Goal: Task Accomplishment & Management: Use online tool/utility

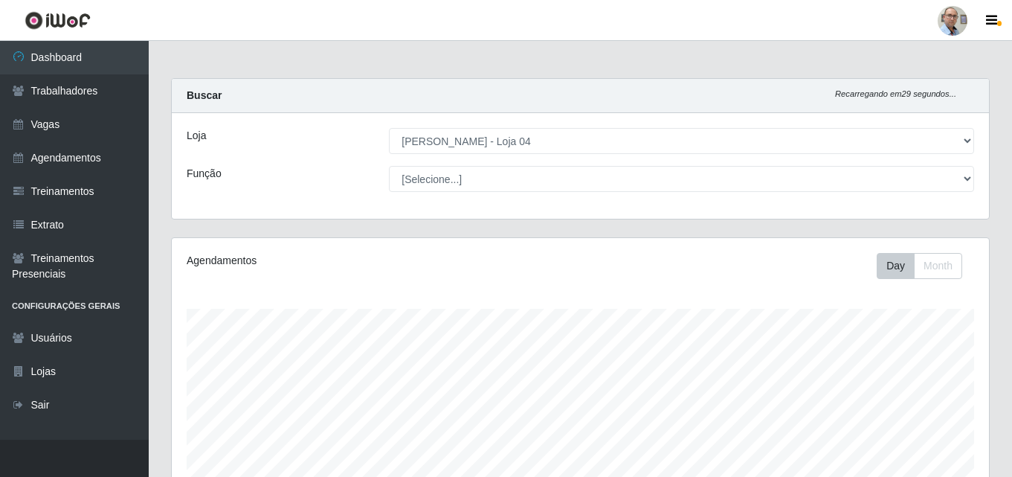
select select "251"
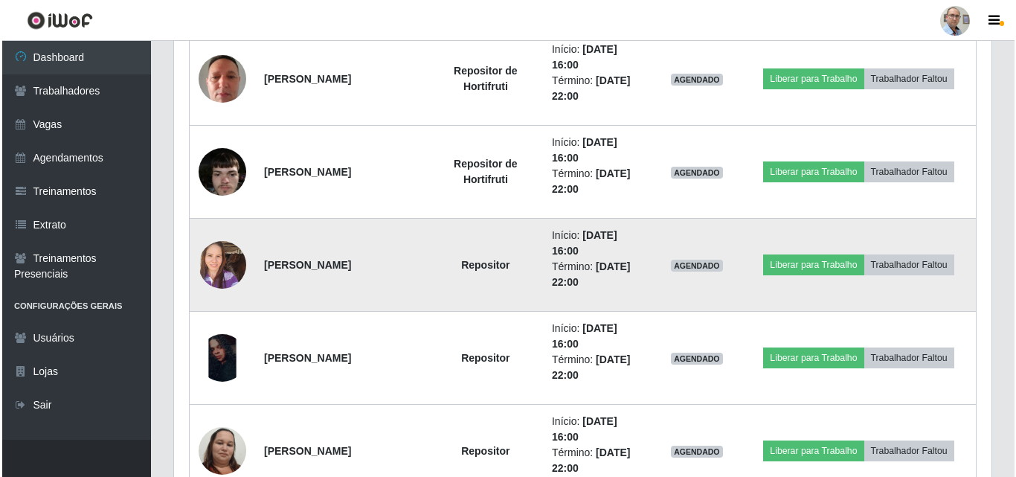
scroll to position [1287, 0]
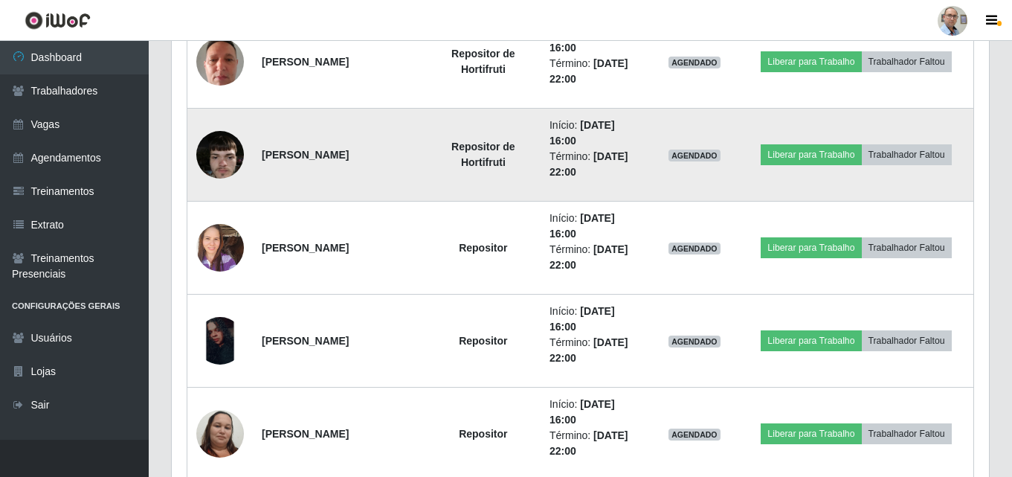
click at [218, 165] on img at bounding box center [220, 154] width 48 height 63
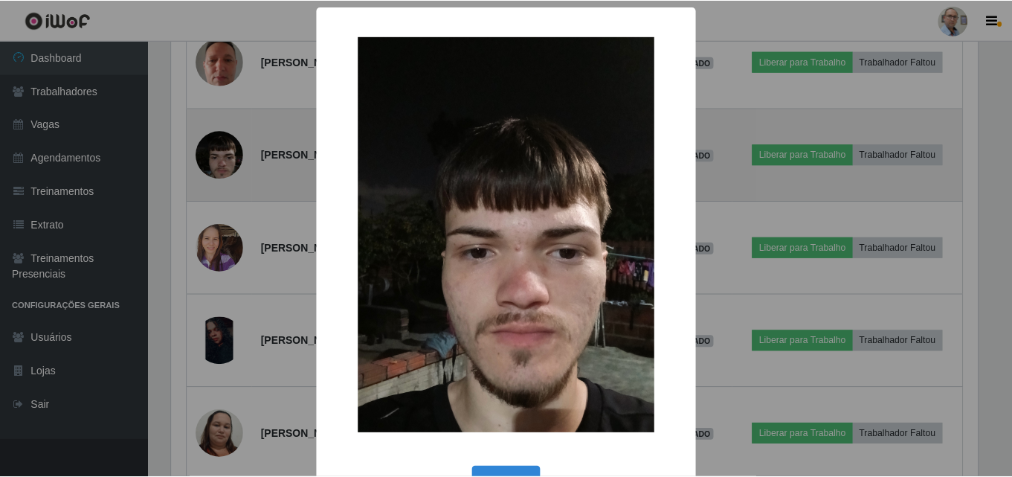
scroll to position [309, 810]
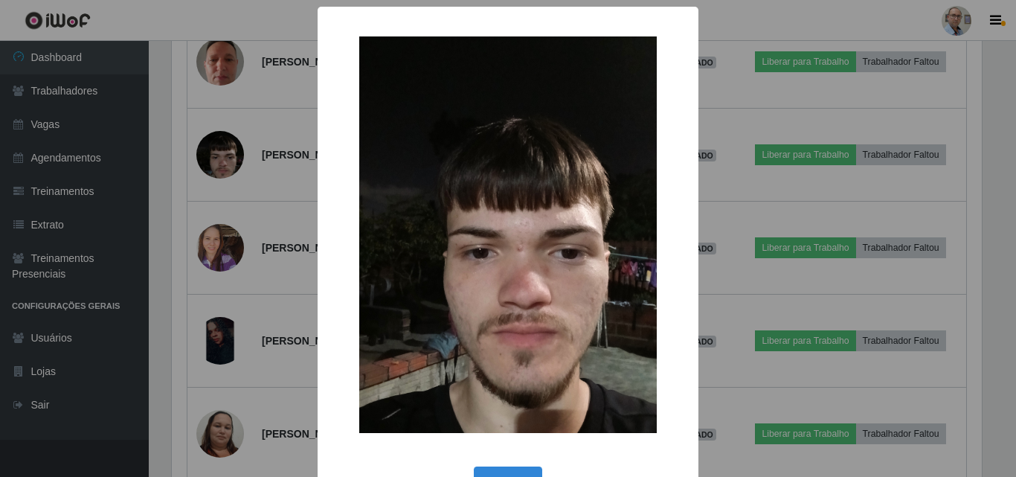
click at [218, 202] on div "× OK Cancel" at bounding box center [508, 238] width 1016 height 477
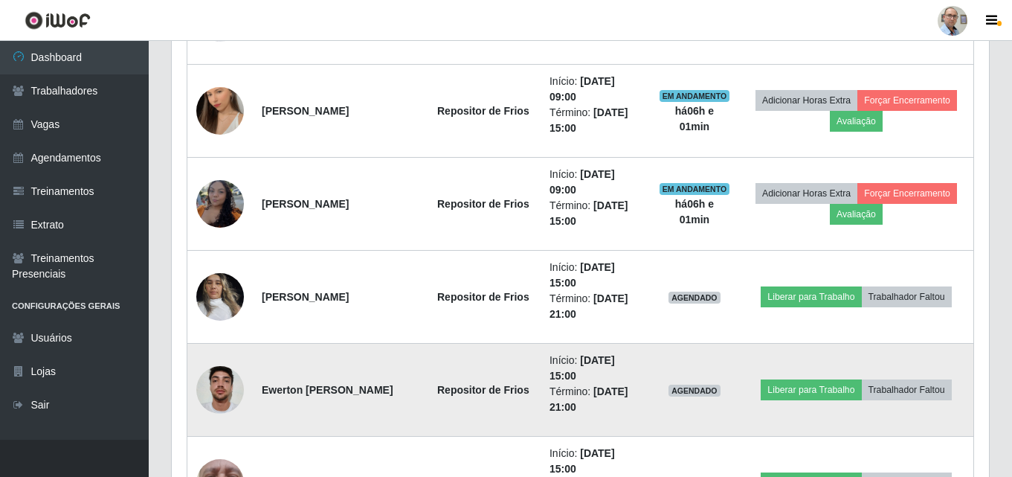
scroll to position [767, 0]
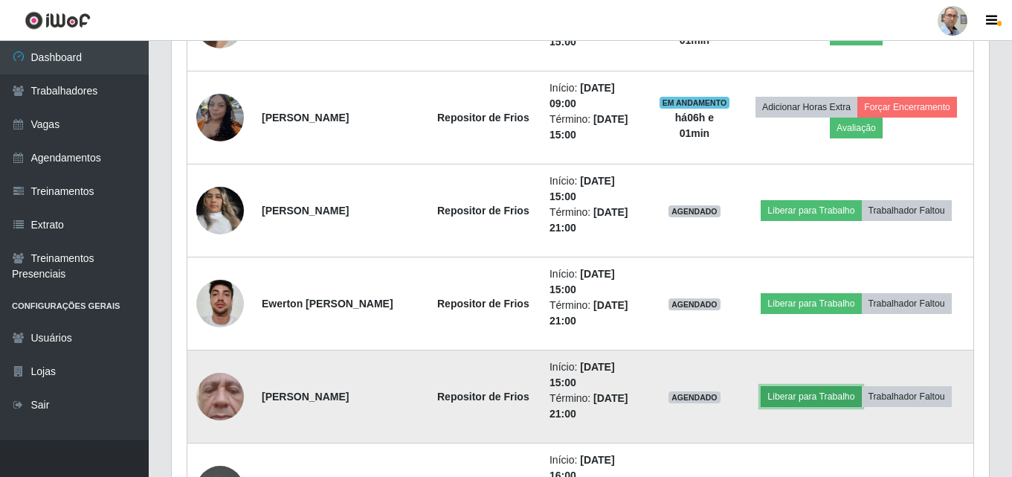
click at [799, 389] on button "Liberar para Trabalho" at bounding box center [811, 396] width 100 height 21
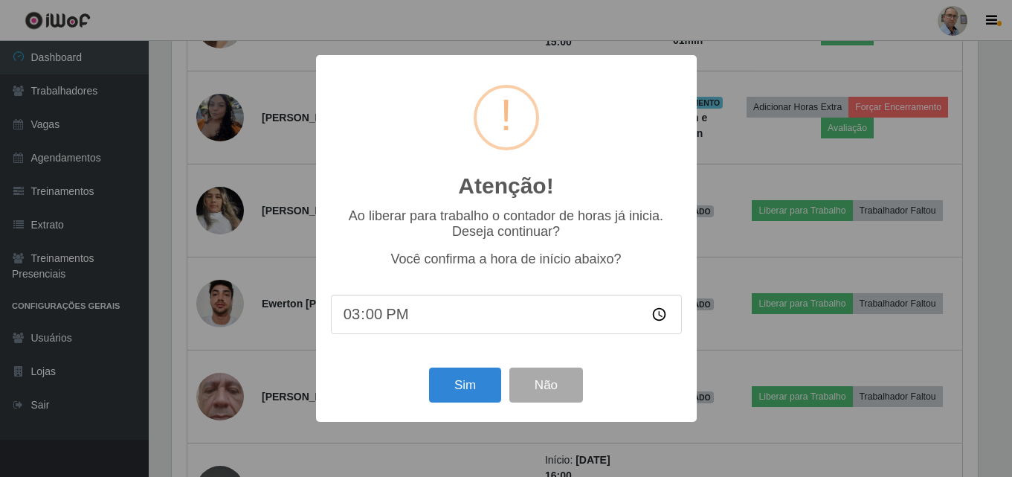
scroll to position [309, 810]
click at [469, 382] on button "Sim" at bounding box center [467, 384] width 72 height 35
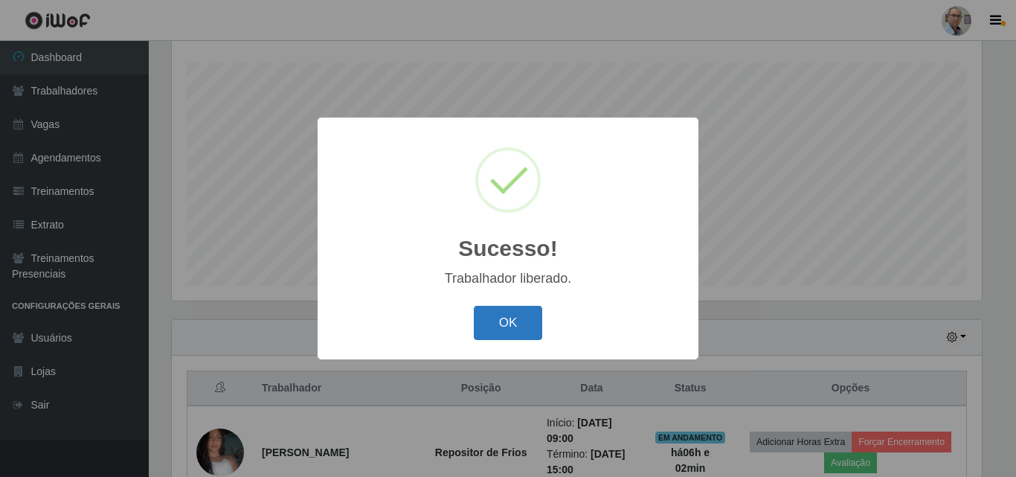
click at [507, 341] on button "OK" at bounding box center [508, 323] width 69 height 35
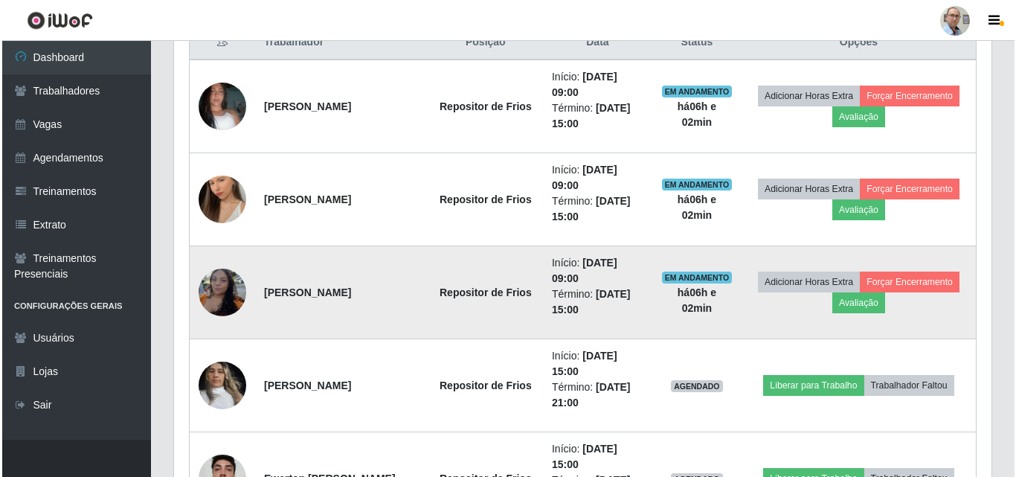
scroll to position [618, 0]
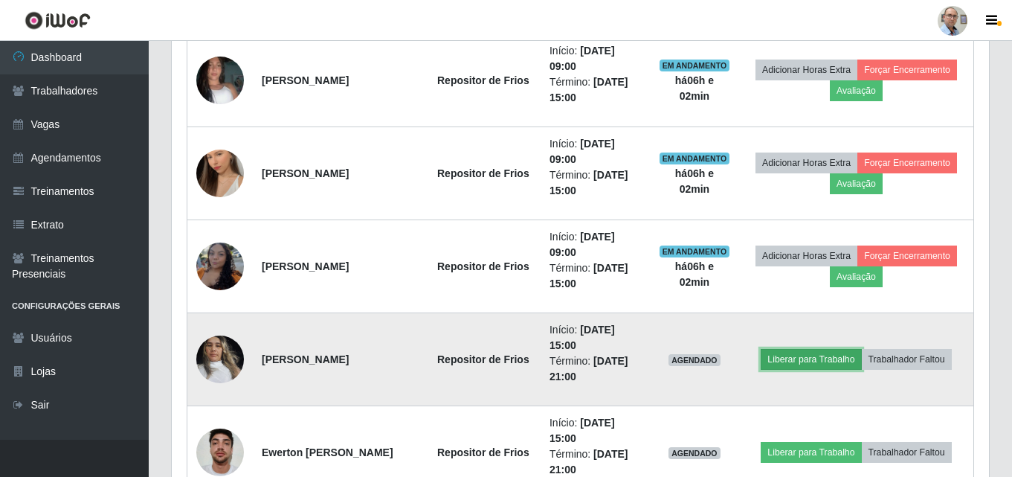
click at [839, 351] on button "Liberar para Trabalho" at bounding box center [811, 359] width 100 height 21
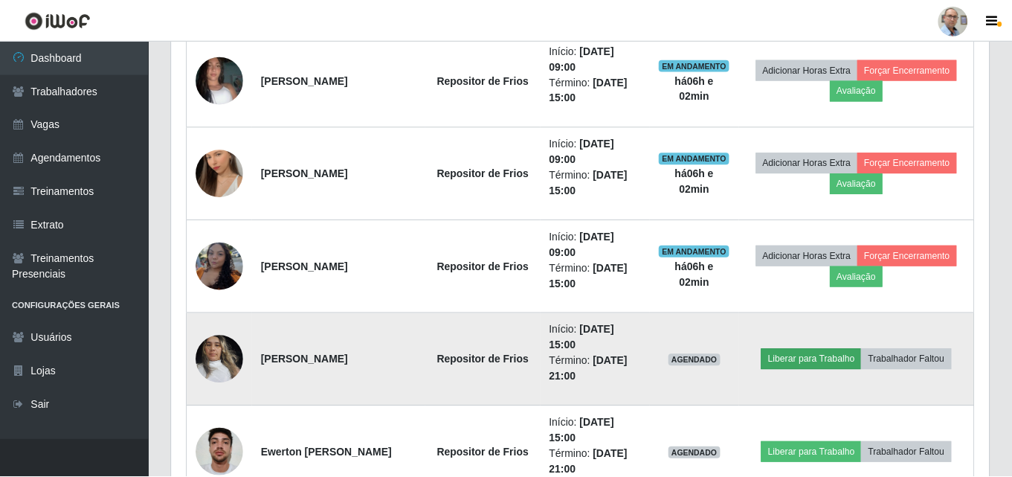
scroll to position [309, 810]
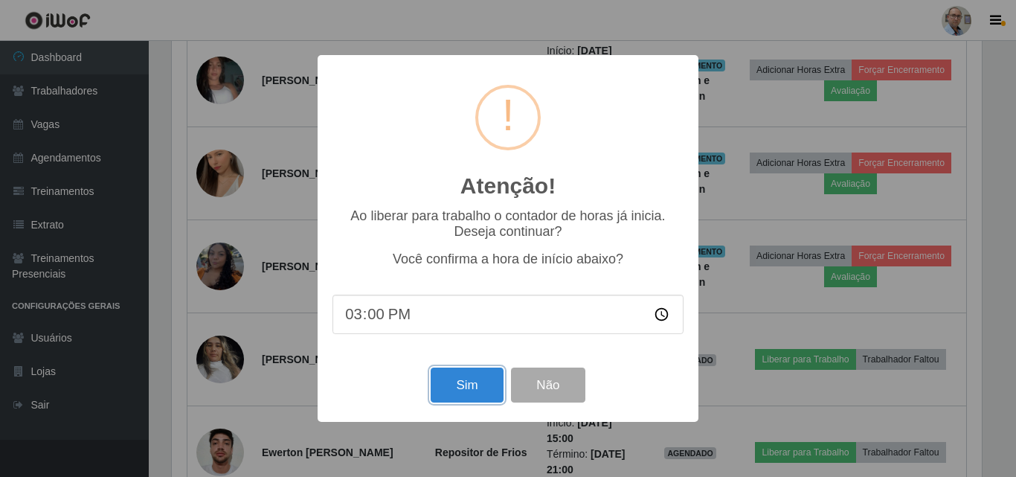
drag, startPoint x: 466, startPoint y: 382, endPoint x: 448, endPoint y: 380, distance: 18.0
click at [465, 382] on button "Sim" at bounding box center [467, 384] width 72 height 35
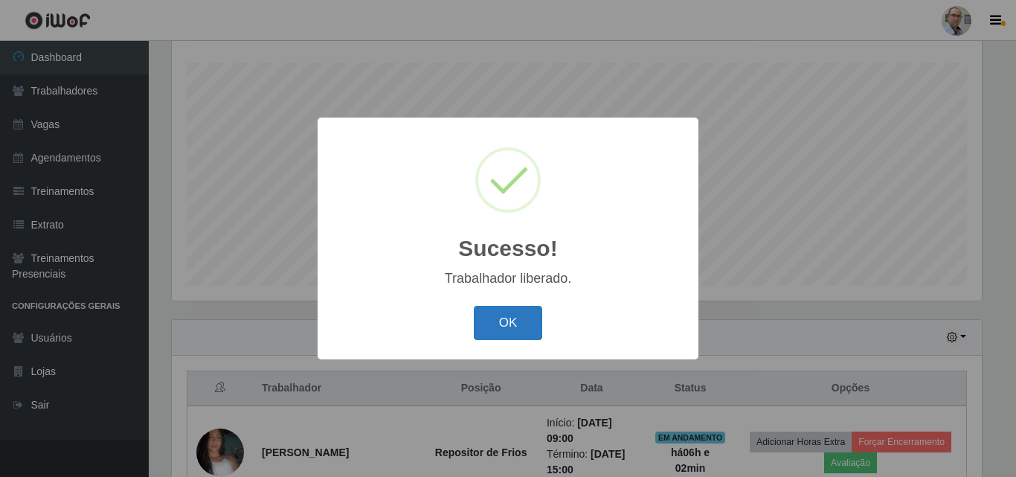
click at [509, 323] on button "OK" at bounding box center [508, 323] width 69 height 35
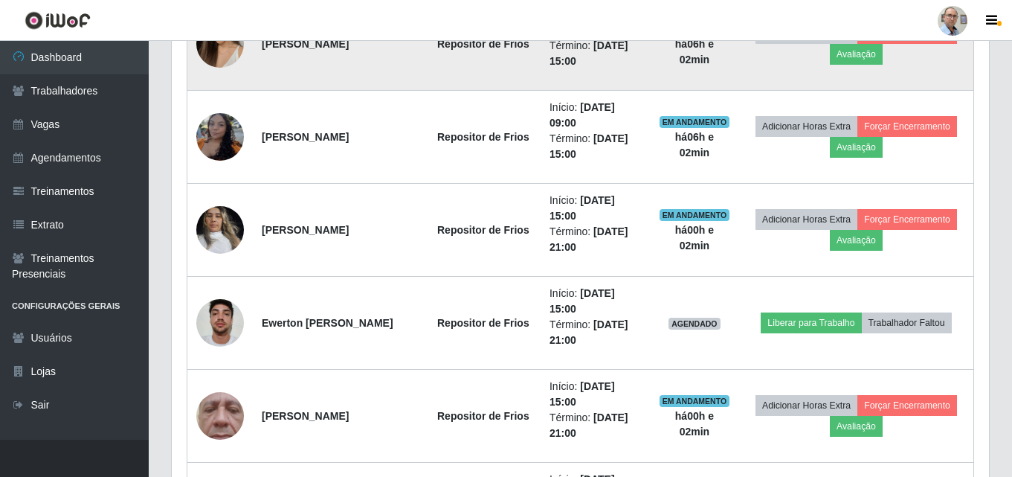
scroll to position [767, 0]
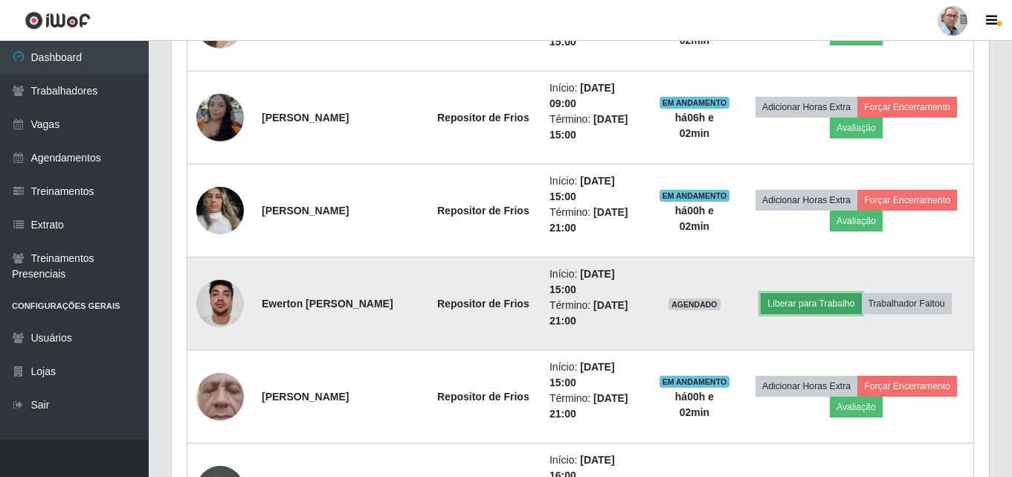
click at [806, 306] on button "Liberar para Trabalho" at bounding box center [811, 303] width 100 height 21
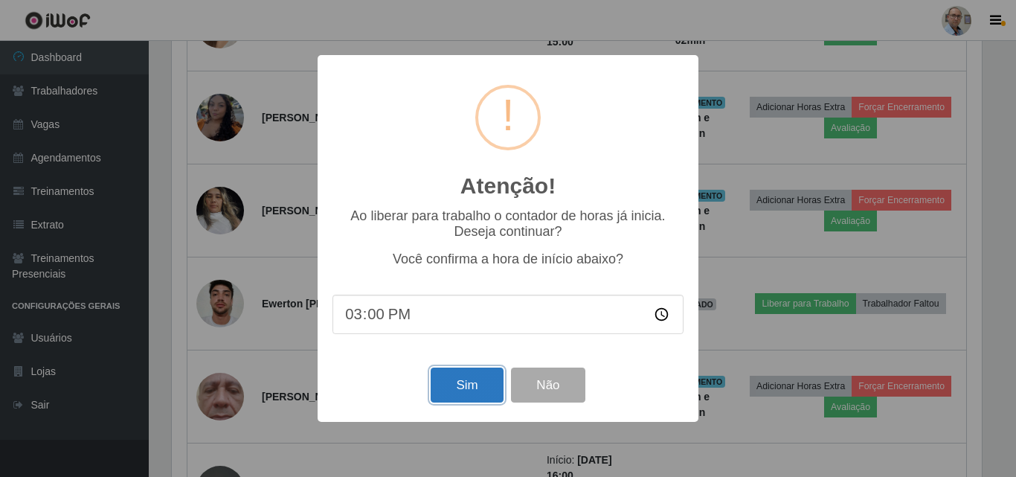
click at [479, 378] on button "Sim" at bounding box center [467, 384] width 72 height 35
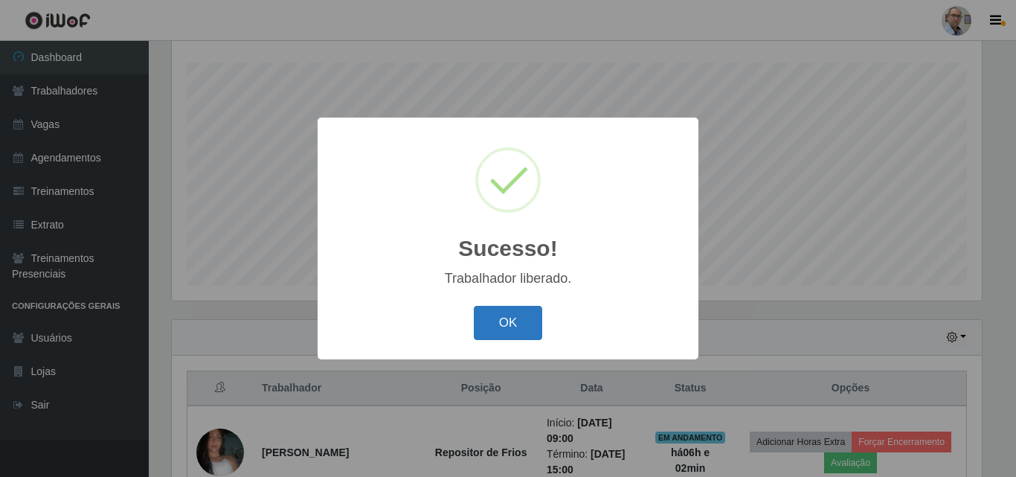
click at [512, 312] on button "OK" at bounding box center [508, 323] width 69 height 35
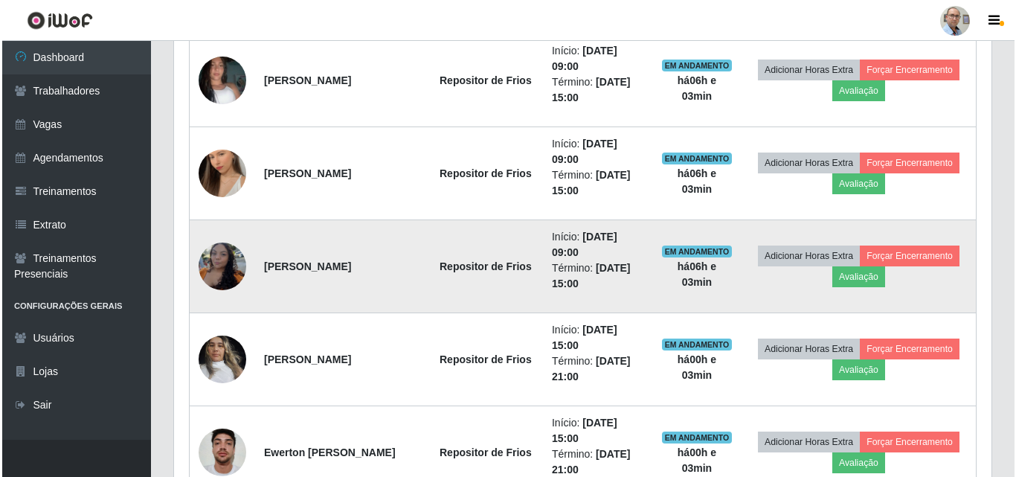
scroll to position [544, 0]
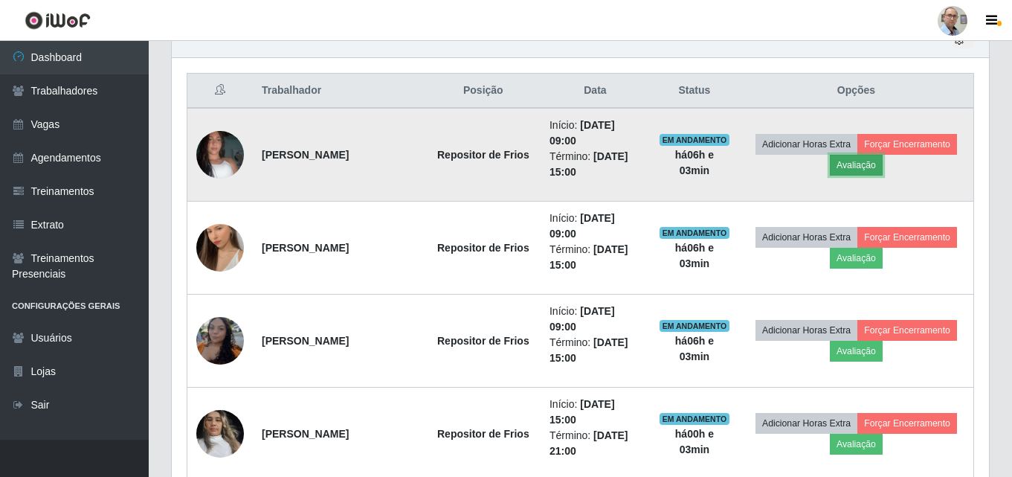
click at [857, 170] on button "Avaliação" at bounding box center [856, 165] width 53 height 21
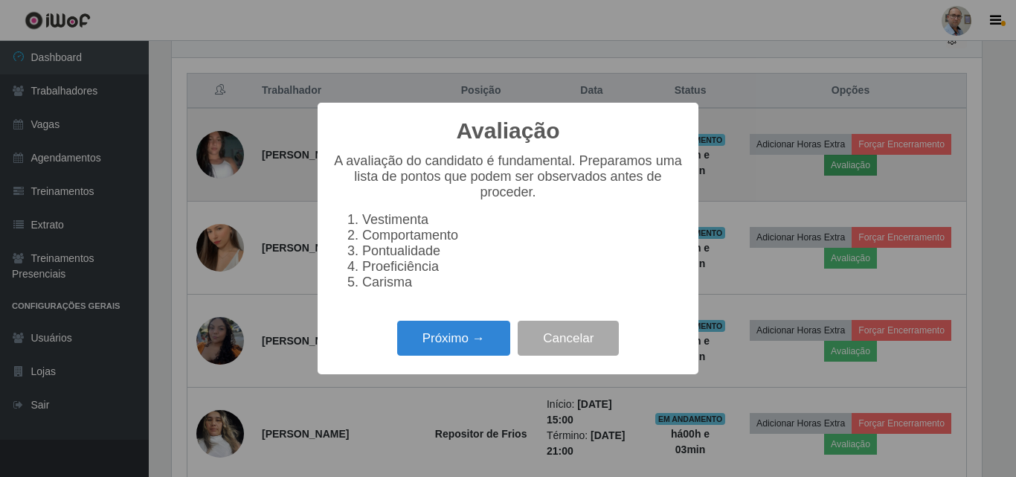
scroll to position [309, 810]
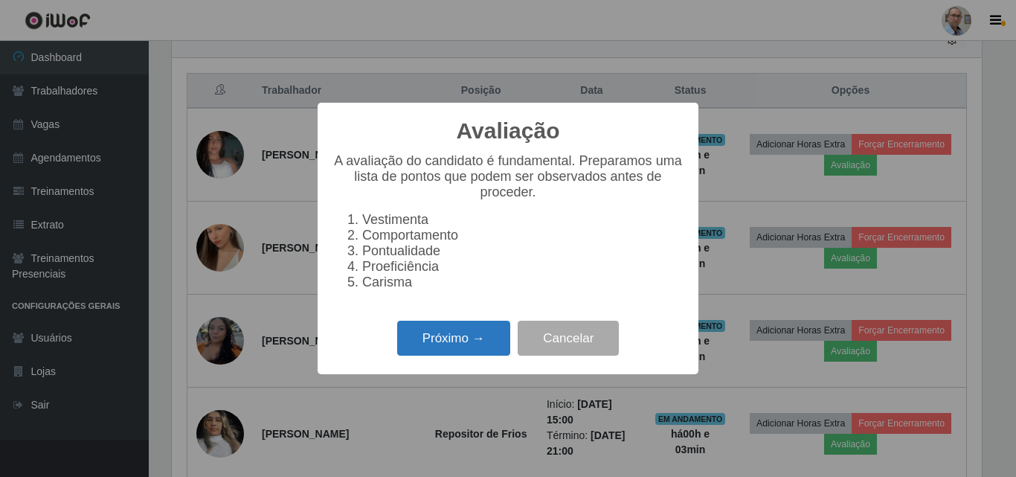
click at [428, 352] on button "Próximo →" at bounding box center [453, 337] width 113 height 35
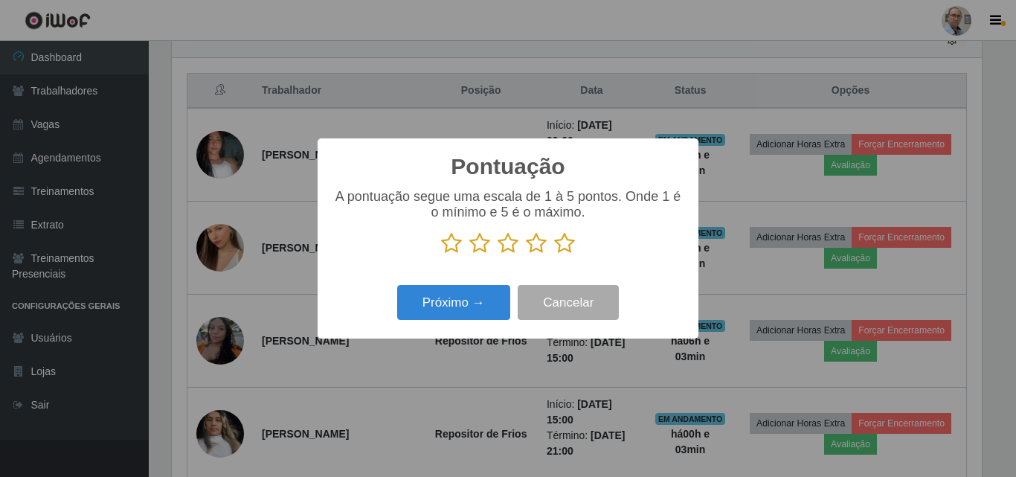
click at [560, 246] on icon at bounding box center [564, 243] width 21 height 22
click at [554, 254] on input "radio" at bounding box center [554, 254] width 0 height 0
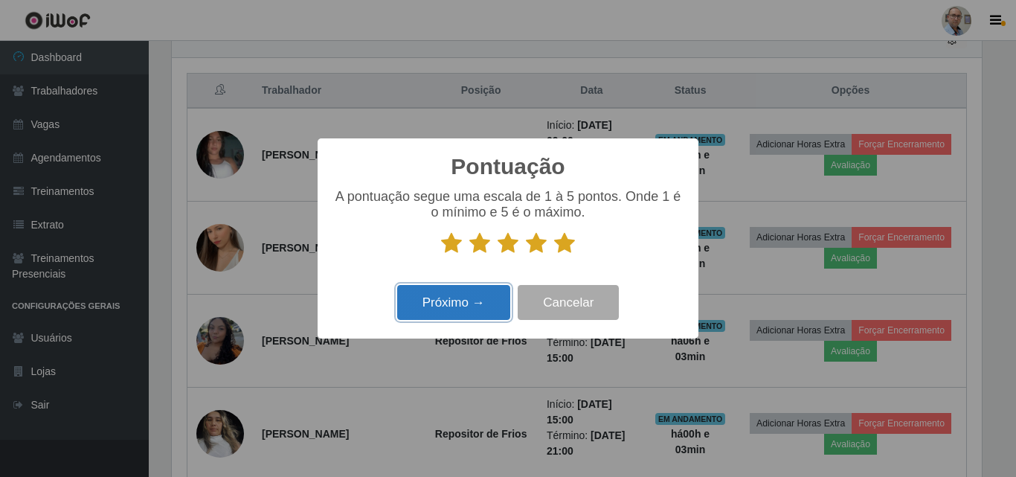
click at [456, 290] on button "Próximo →" at bounding box center [453, 302] width 113 height 35
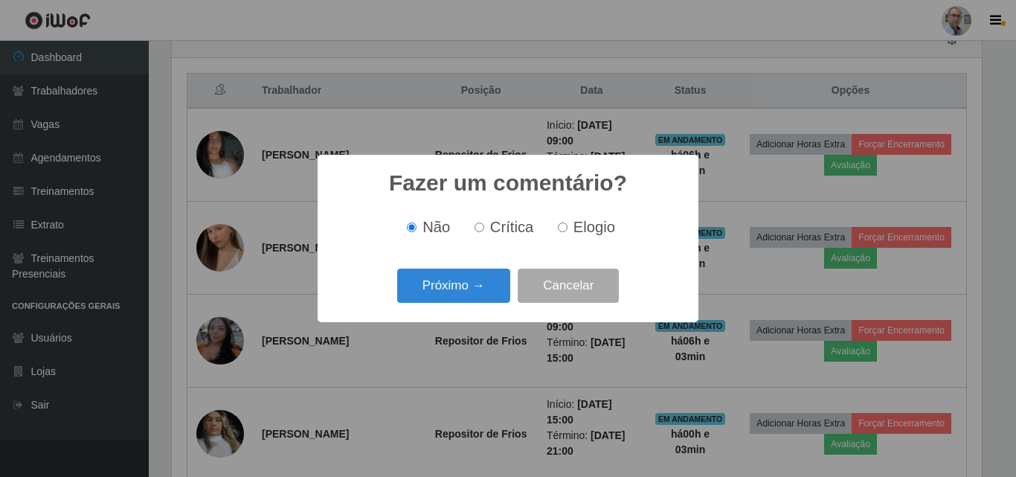
click at [456, 290] on button "Próximo →" at bounding box center [453, 285] width 113 height 35
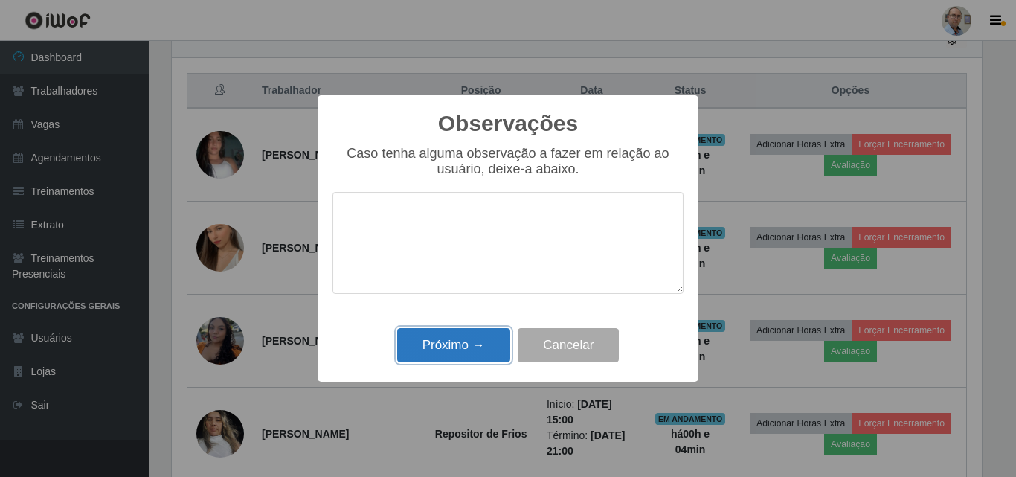
click at [459, 347] on button "Próximo →" at bounding box center [453, 345] width 113 height 35
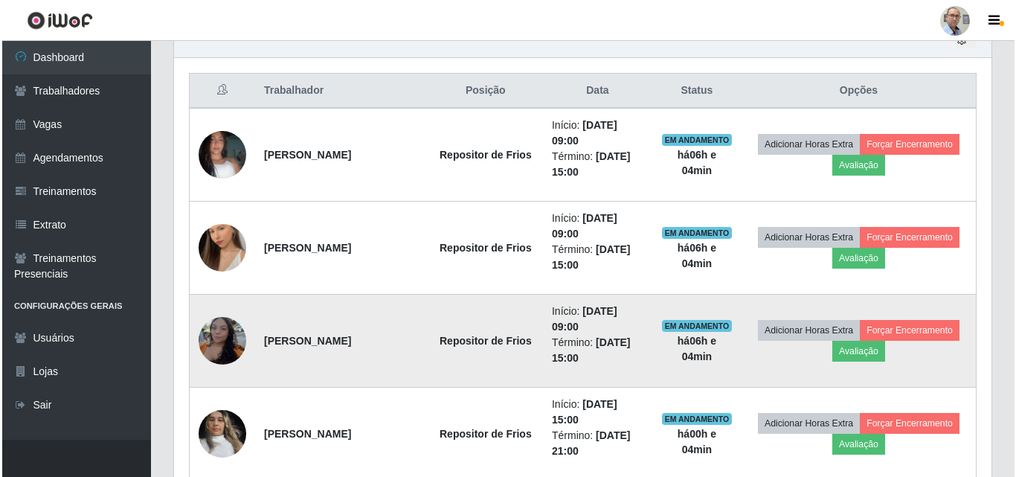
scroll to position [309, 817]
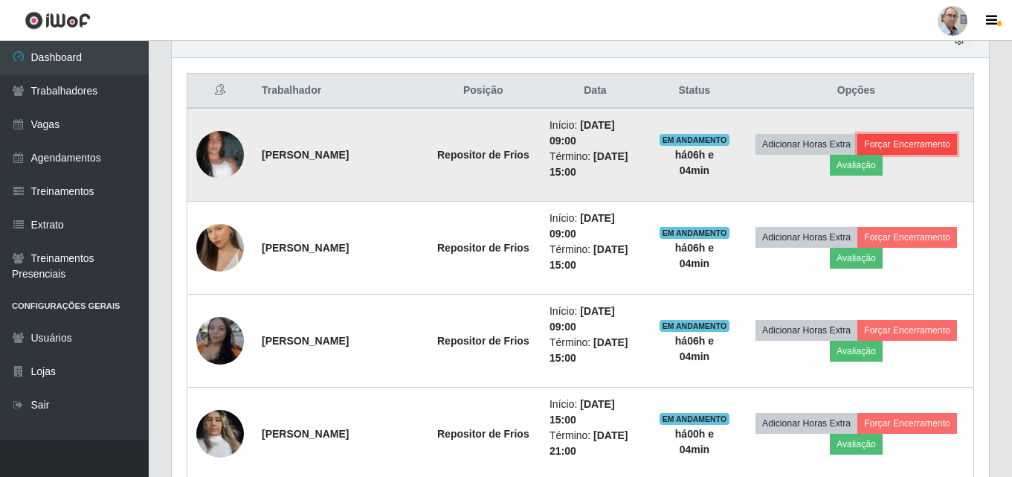
click at [895, 144] on button "Forçar Encerramento" at bounding box center [907, 144] width 100 height 21
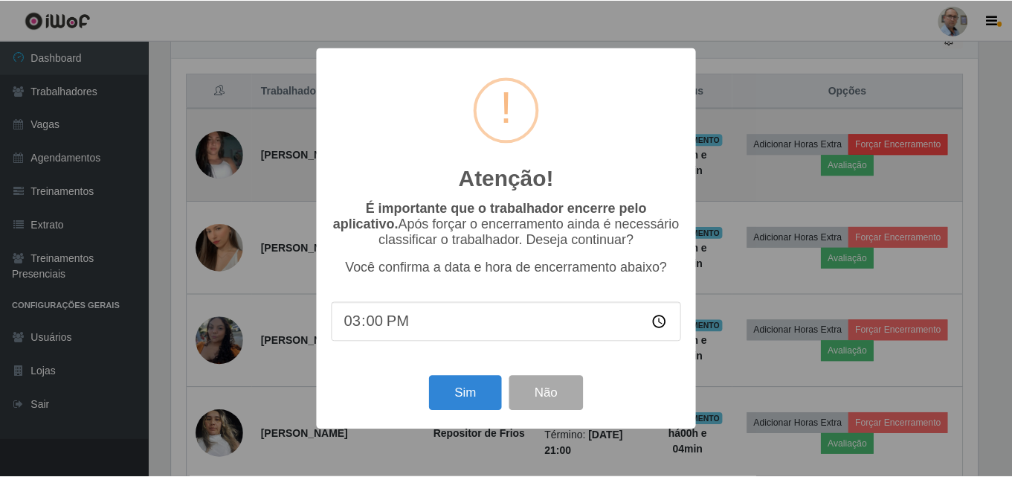
scroll to position [309, 810]
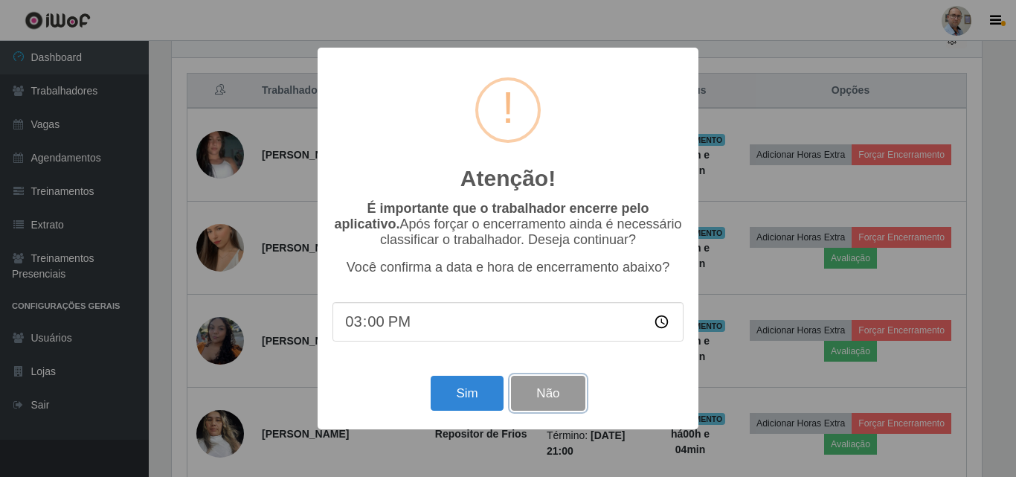
click at [553, 393] on button "Não" at bounding box center [548, 393] width 74 height 35
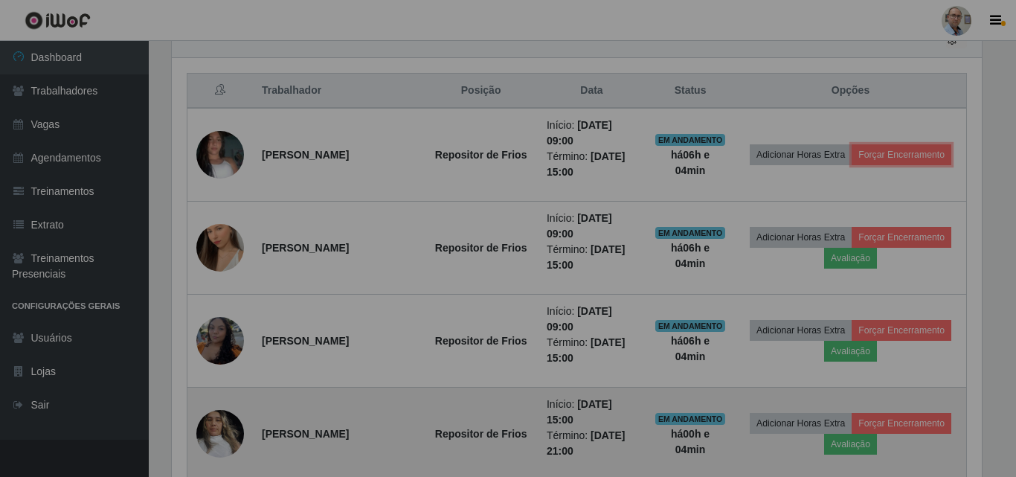
scroll to position [309, 817]
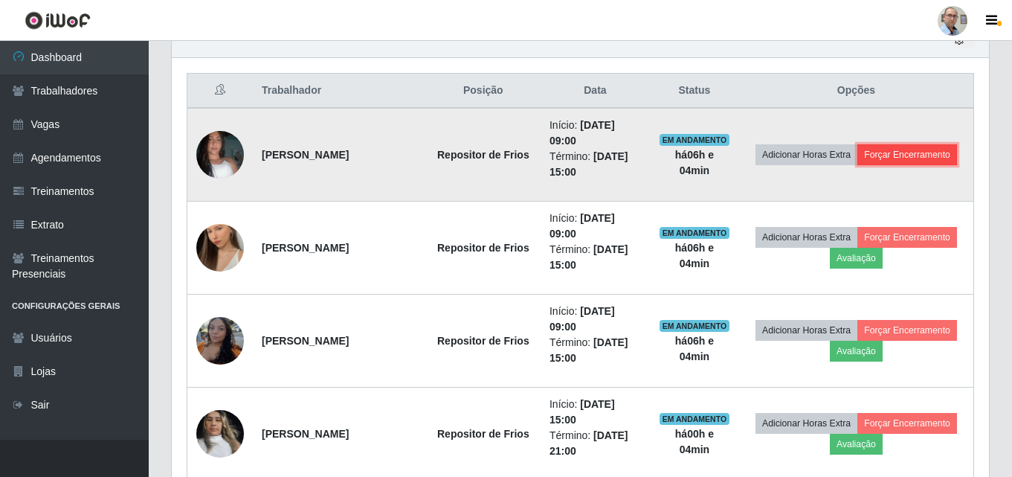
click at [914, 153] on button "Forçar Encerramento" at bounding box center [907, 154] width 100 height 21
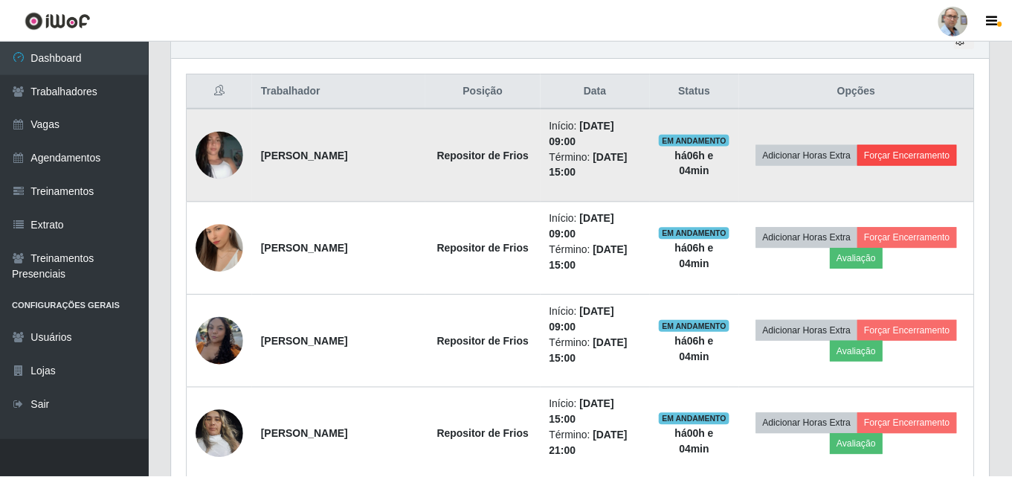
scroll to position [309, 810]
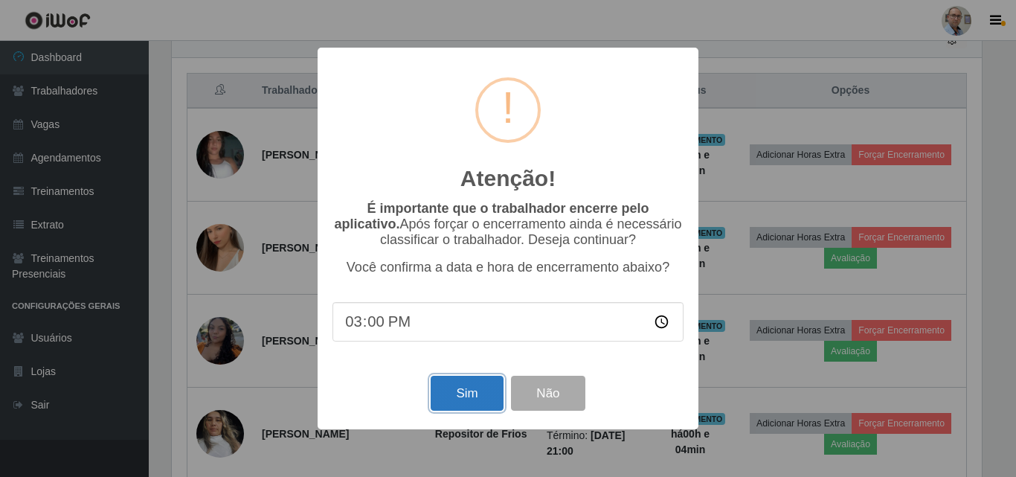
click at [451, 393] on button "Sim" at bounding box center [467, 393] width 72 height 35
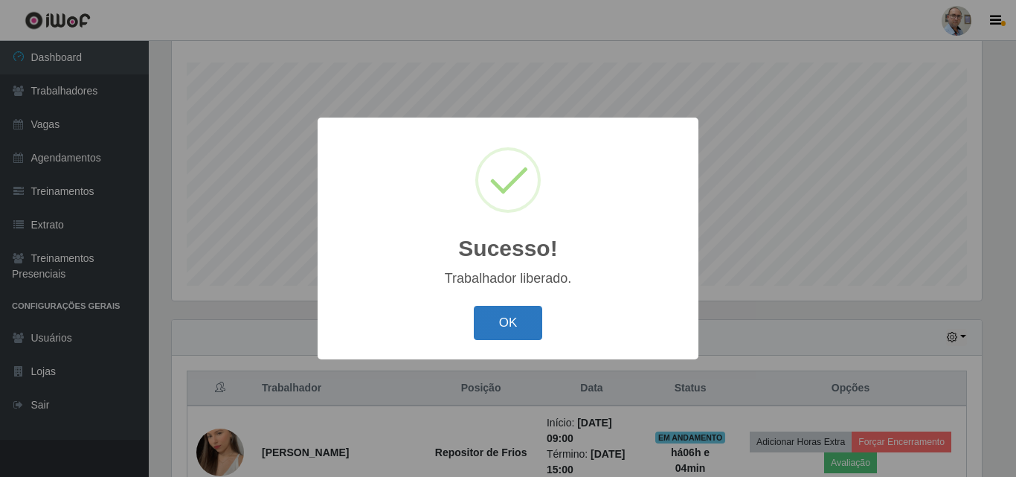
click at [524, 314] on button "OK" at bounding box center [508, 323] width 69 height 35
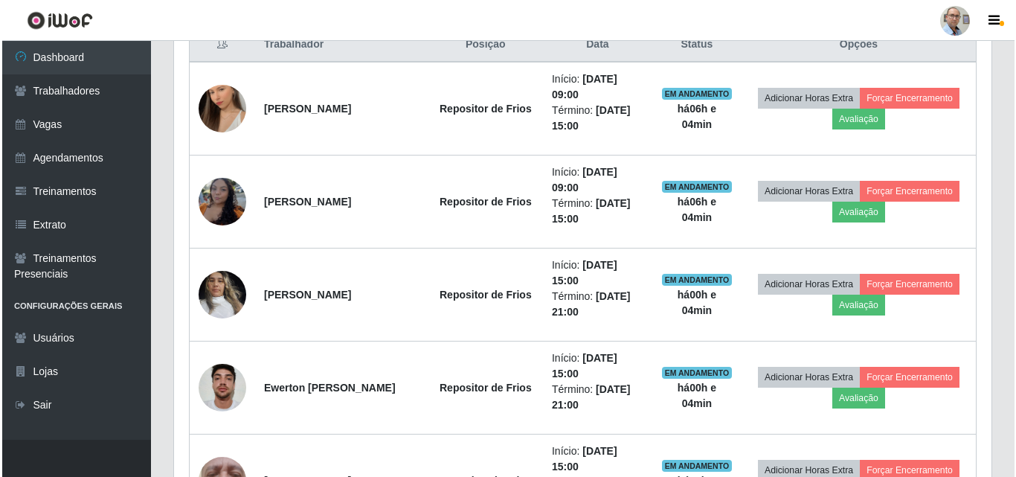
scroll to position [618, 0]
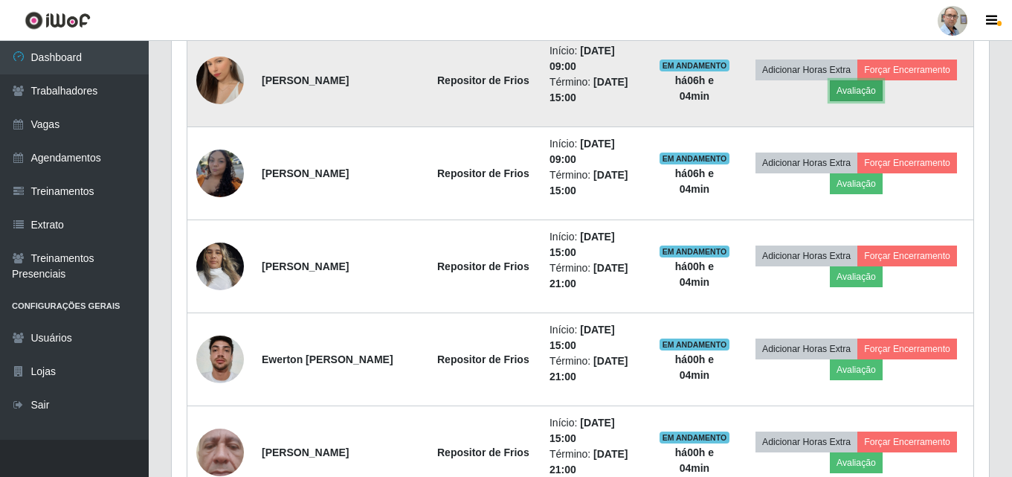
click at [851, 97] on button "Avaliação" at bounding box center [856, 90] width 53 height 21
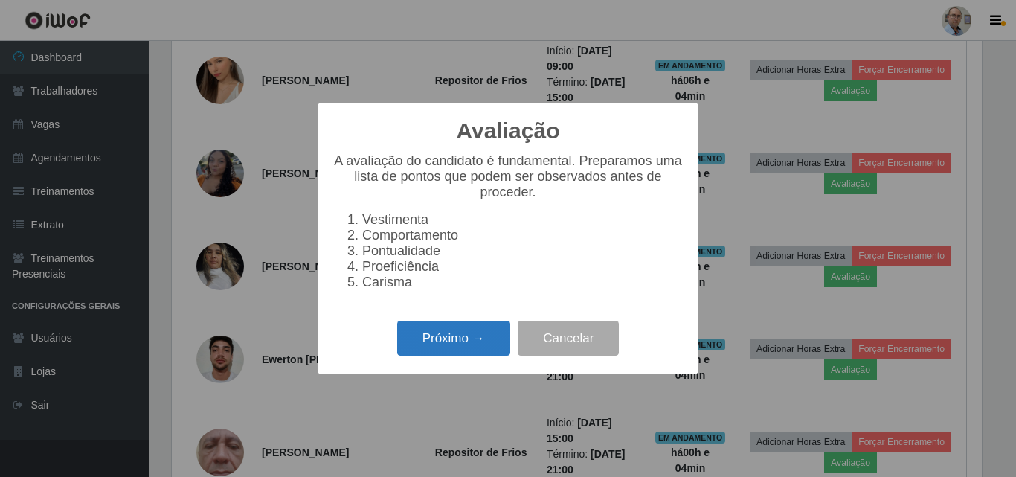
click at [427, 341] on button "Próximo →" at bounding box center [453, 337] width 113 height 35
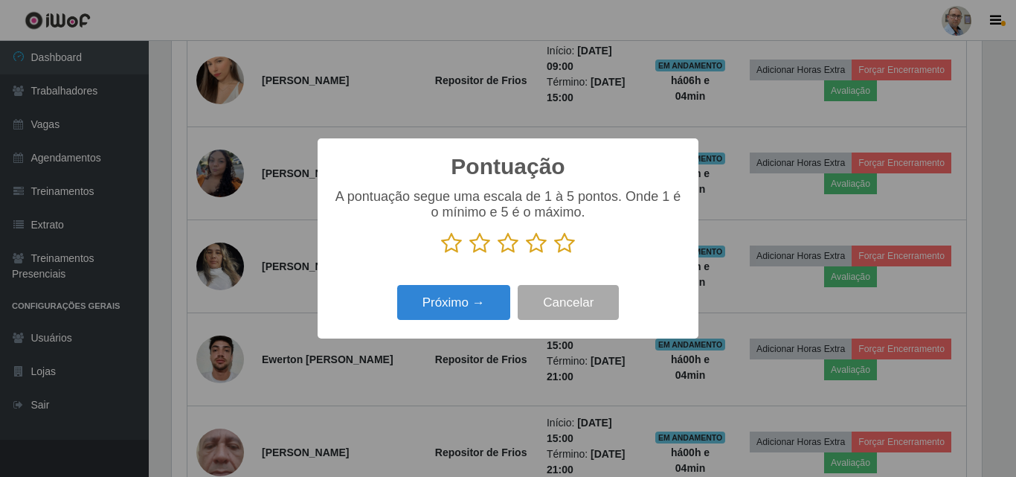
scroll to position [743276, 742775]
click at [565, 241] on icon at bounding box center [564, 243] width 21 height 22
click at [554, 254] on input "radio" at bounding box center [554, 254] width 0 height 0
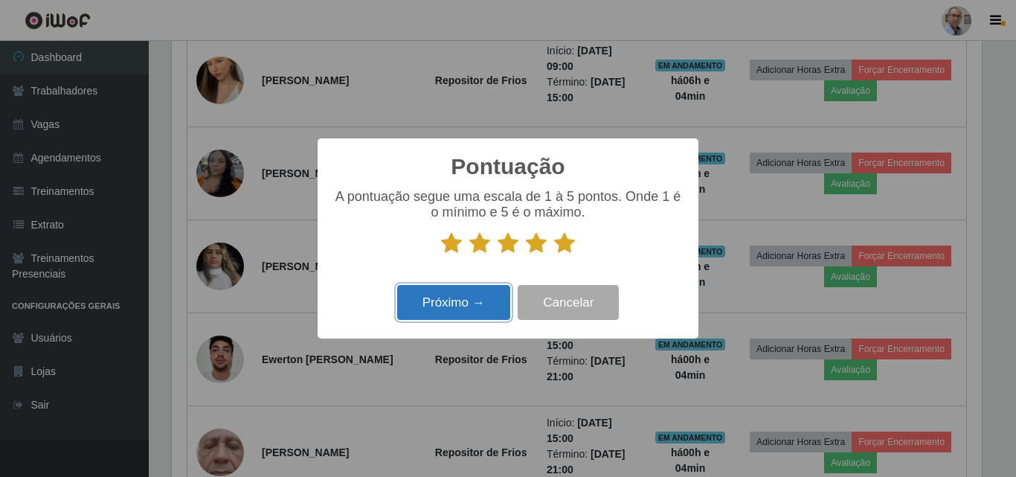
click at [463, 296] on button "Próximo →" at bounding box center [453, 302] width 113 height 35
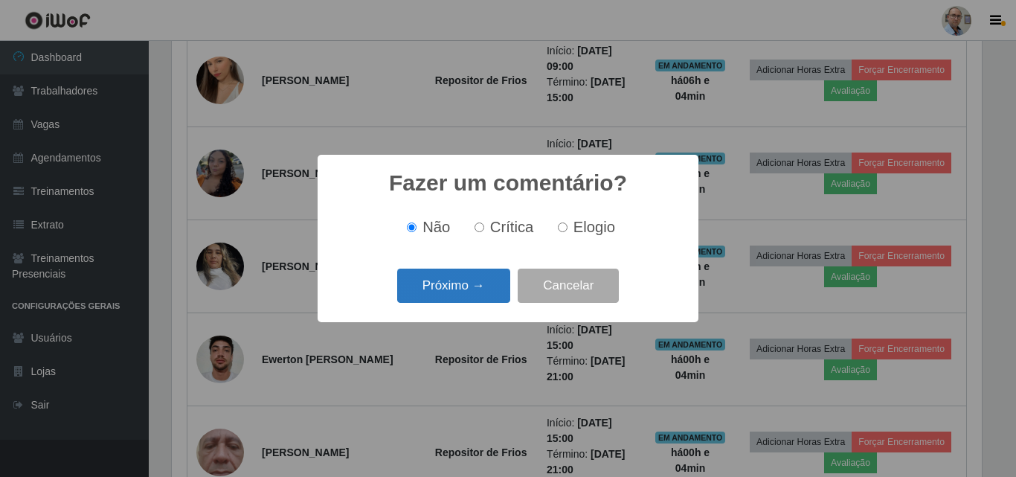
click at [463, 297] on button "Próximo →" at bounding box center [453, 285] width 113 height 35
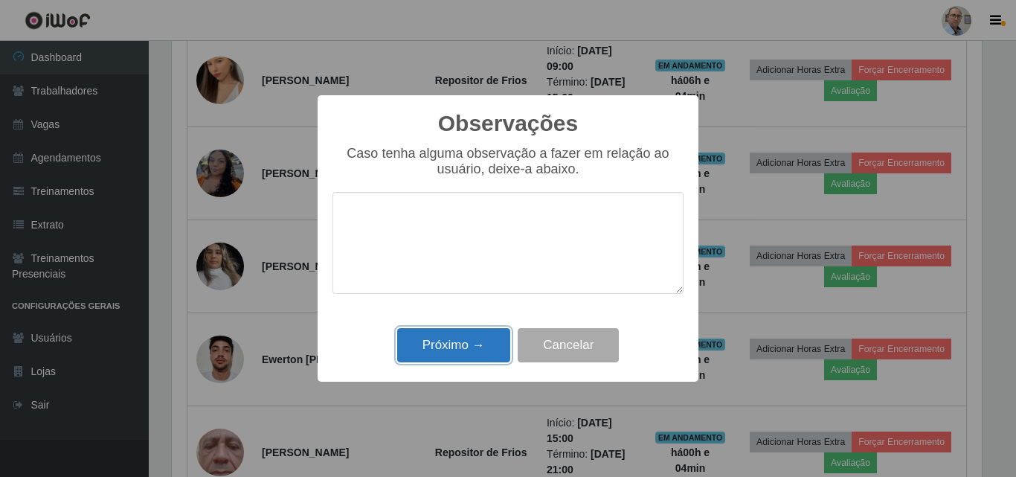
click at [453, 349] on button "Próximo →" at bounding box center [453, 345] width 113 height 35
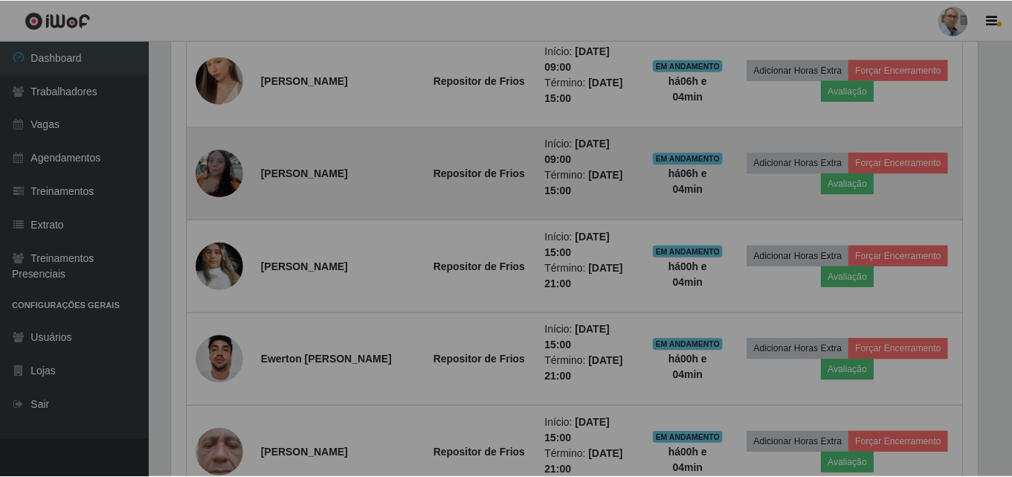
scroll to position [309, 817]
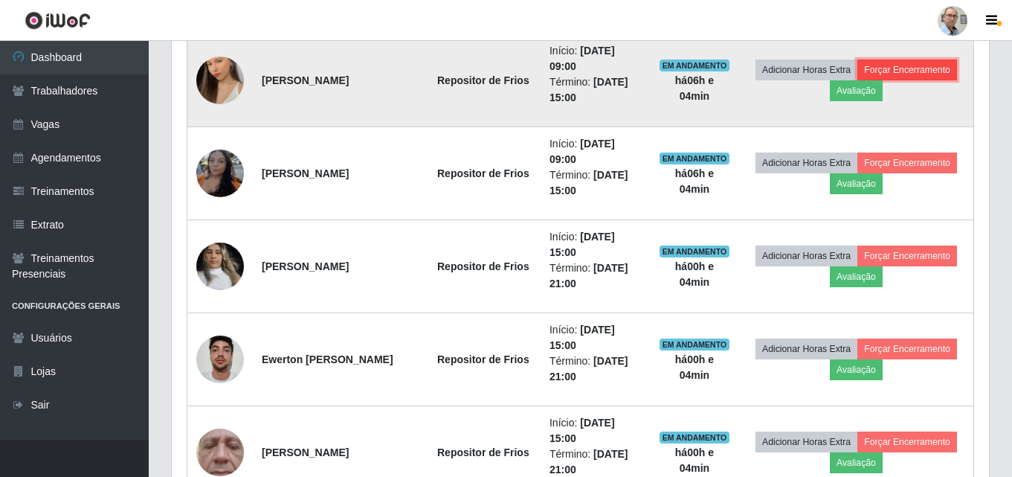
click at [898, 61] on button "Forçar Encerramento" at bounding box center [907, 69] width 100 height 21
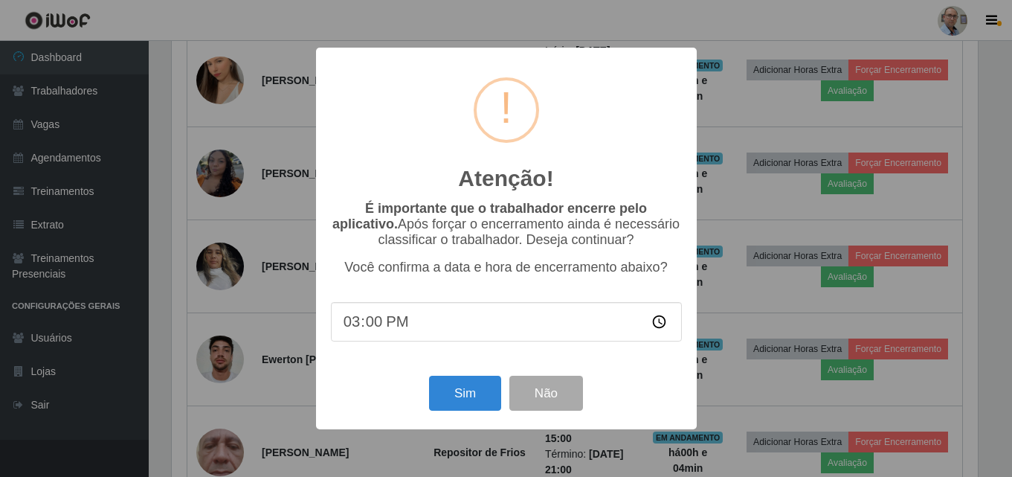
scroll to position [309, 810]
click at [464, 404] on button "Sim" at bounding box center [467, 393] width 72 height 35
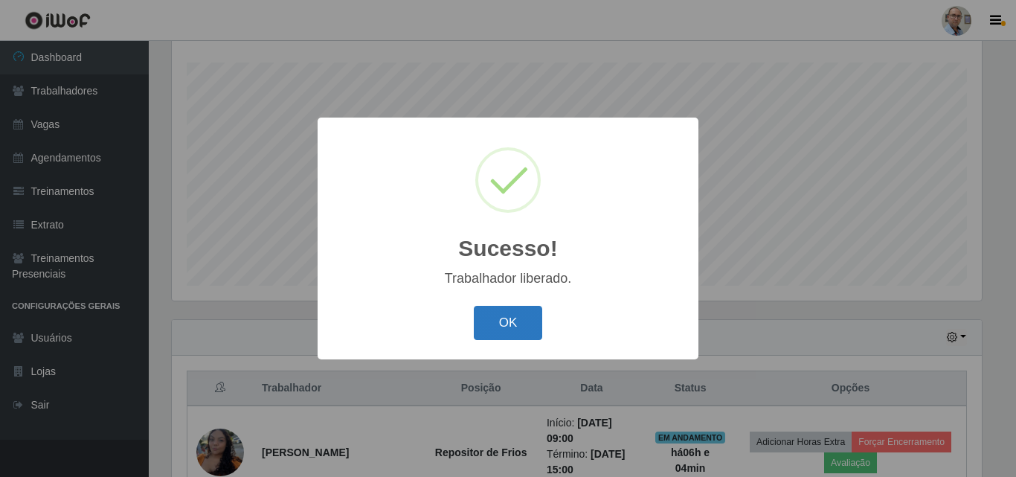
click at [492, 329] on button "OK" at bounding box center [508, 323] width 69 height 35
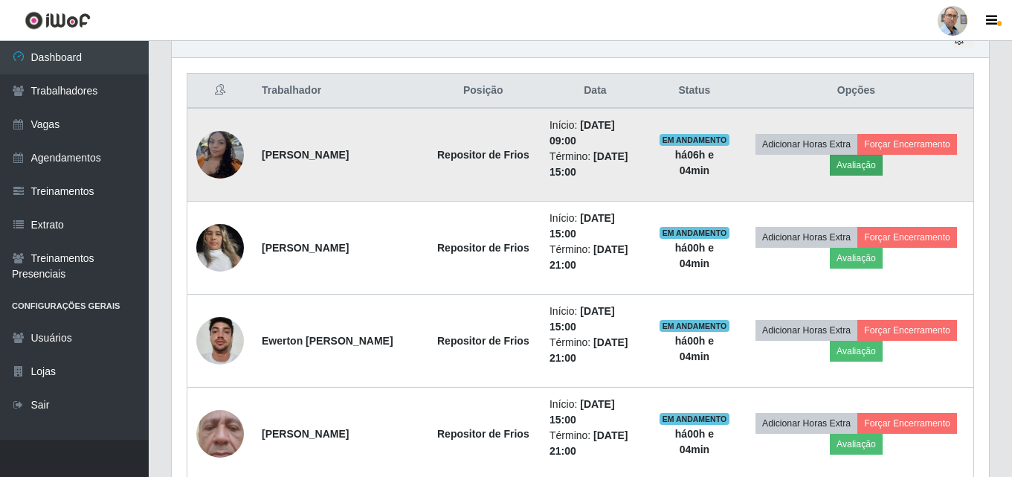
click at [842, 164] on td "Adicionar Horas Extra Forçar Encerramento Avaliação" at bounding box center [856, 155] width 235 height 94
click at [860, 164] on button "Avaliação" at bounding box center [856, 165] width 53 height 21
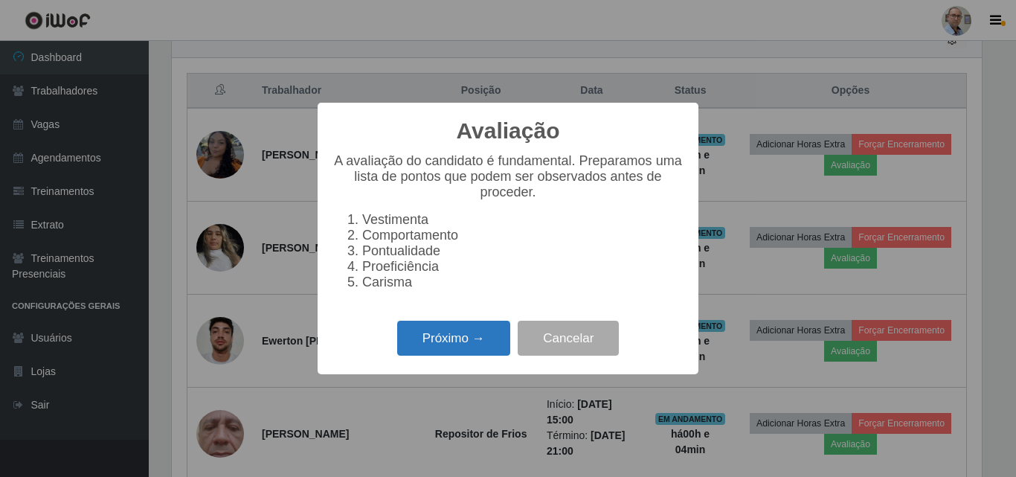
click at [493, 347] on button "Próximo →" at bounding box center [453, 337] width 113 height 35
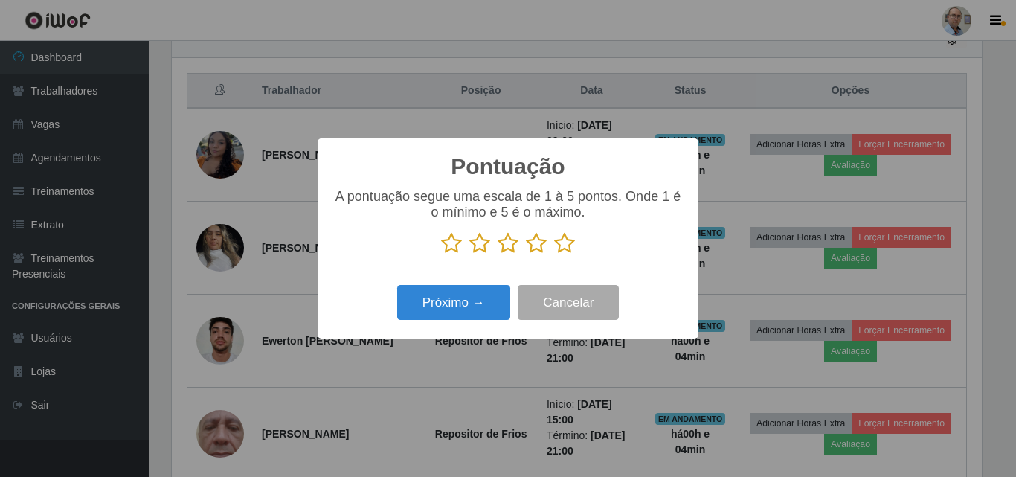
drag, startPoint x: 554, startPoint y: 242, endPoint x: 558, endPoint y: 248, distance: 8.0
click at [555, 242] on icon at bounding box center [564, 243] width 21 height 22
click at [554, 254] on input "radio" at bounding box center [554, 254] width 0 height 0
drag, startPoint x: 465, startPoint y: 287, endPoint x: 471, endPoint y: 303, distance: 16.7
click at [471, 297] on div "Próximo → Cancelar" at bounding box center [507, 302] width 351 height 42
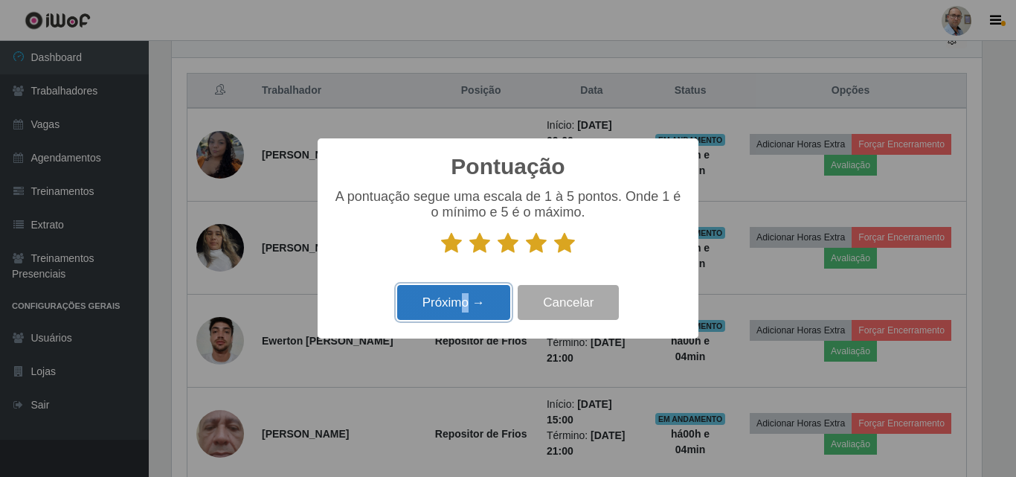
click at [471, 303] on button "Próximo →" at bounding box center [453, 302] width 113 height 35
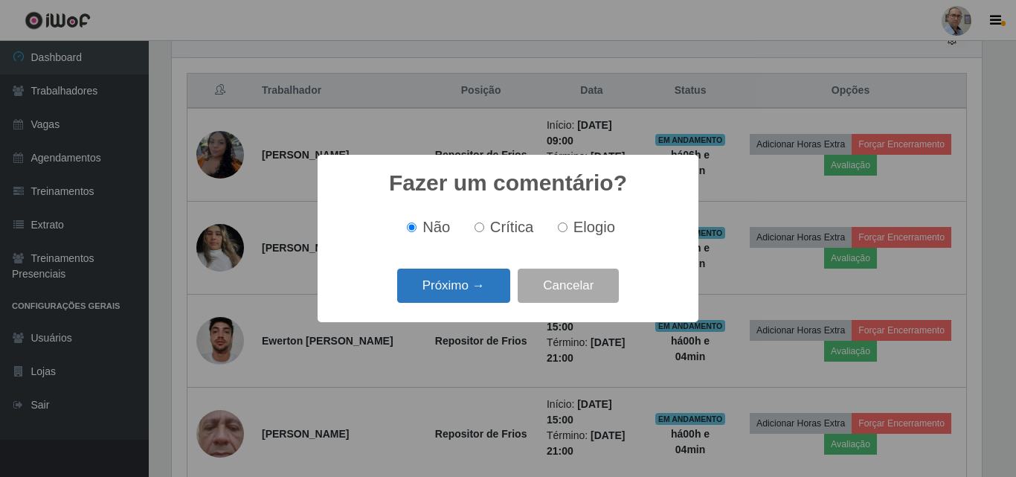
click at [445, 277] on button "Próximo →" at bounding box center [453, 285] width 113 height 35
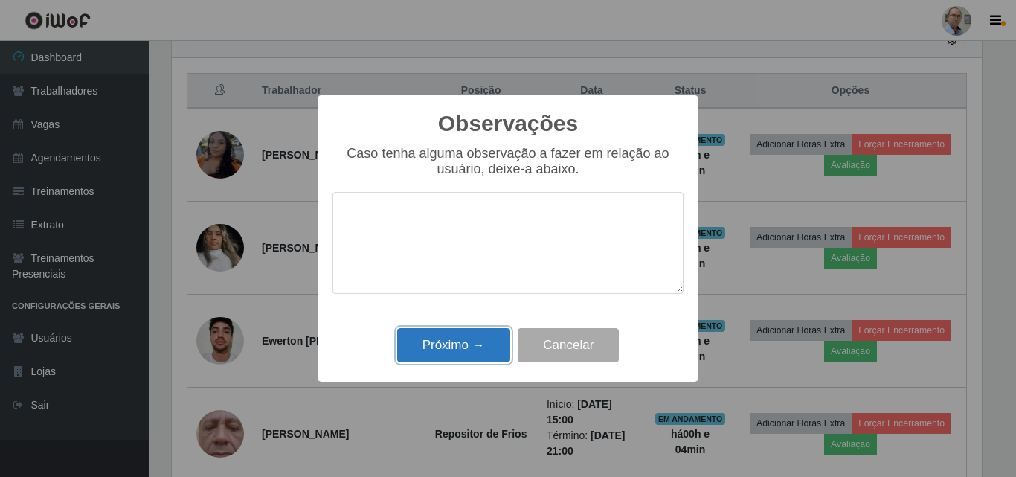
click at [481, 341] on button "Próximo →" at bounding box center [453, 345] width 113 height 35
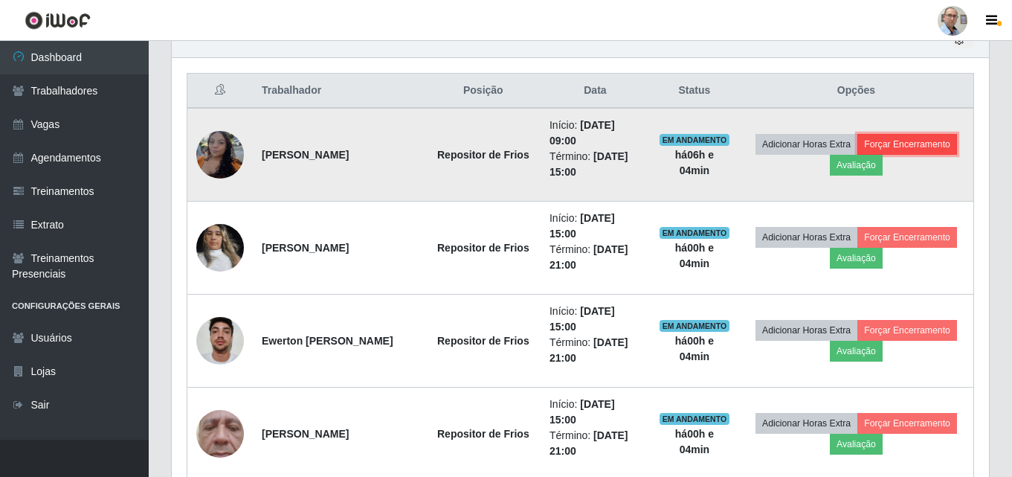
click at [945, 146] on button "Forçar Encerramento" at bounding box center [907, 144] width 100 height 21
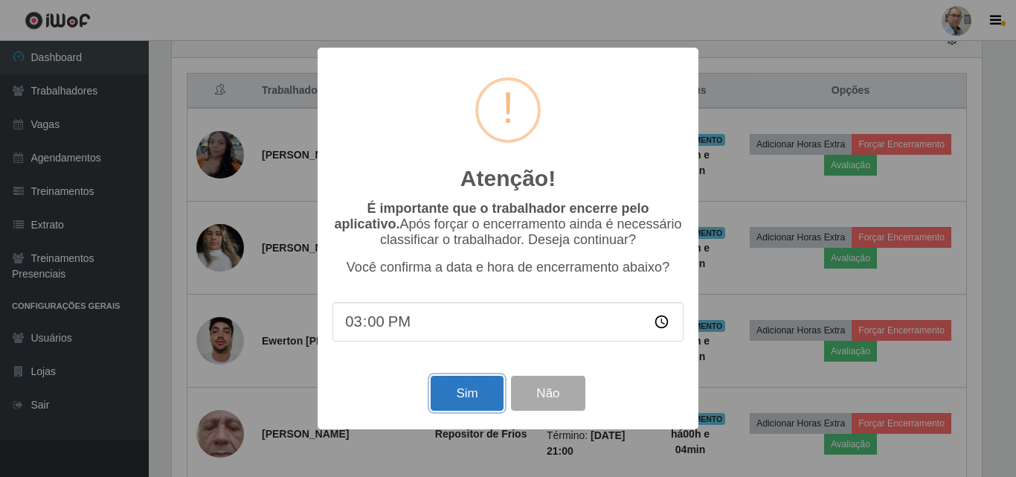
click at [461, 393] on button "Sim" at bounding box center [467, 393] width 72 height 35
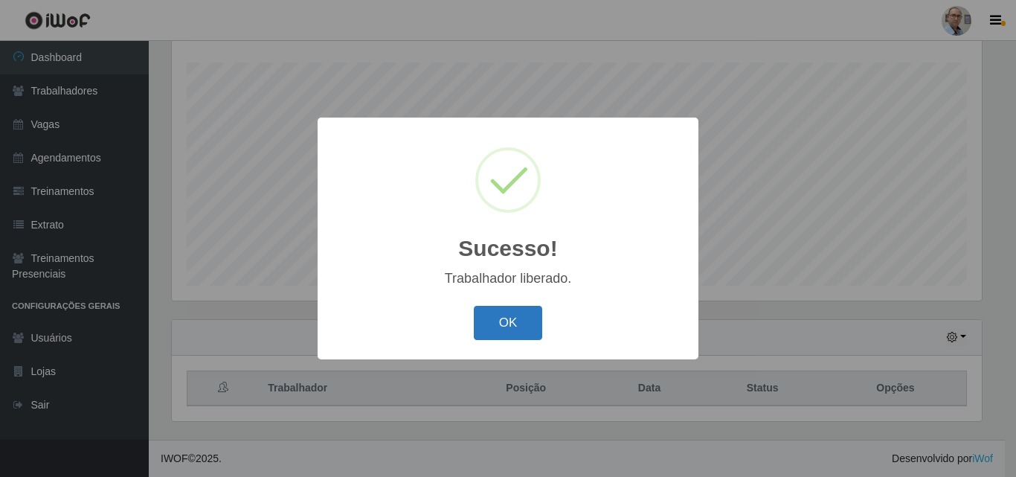
click at [511, 318] on button "OK" at bounding box center [508, 323] width 69 height 35
